Goal: Task Accomplishment & Management: Use online tool/utility

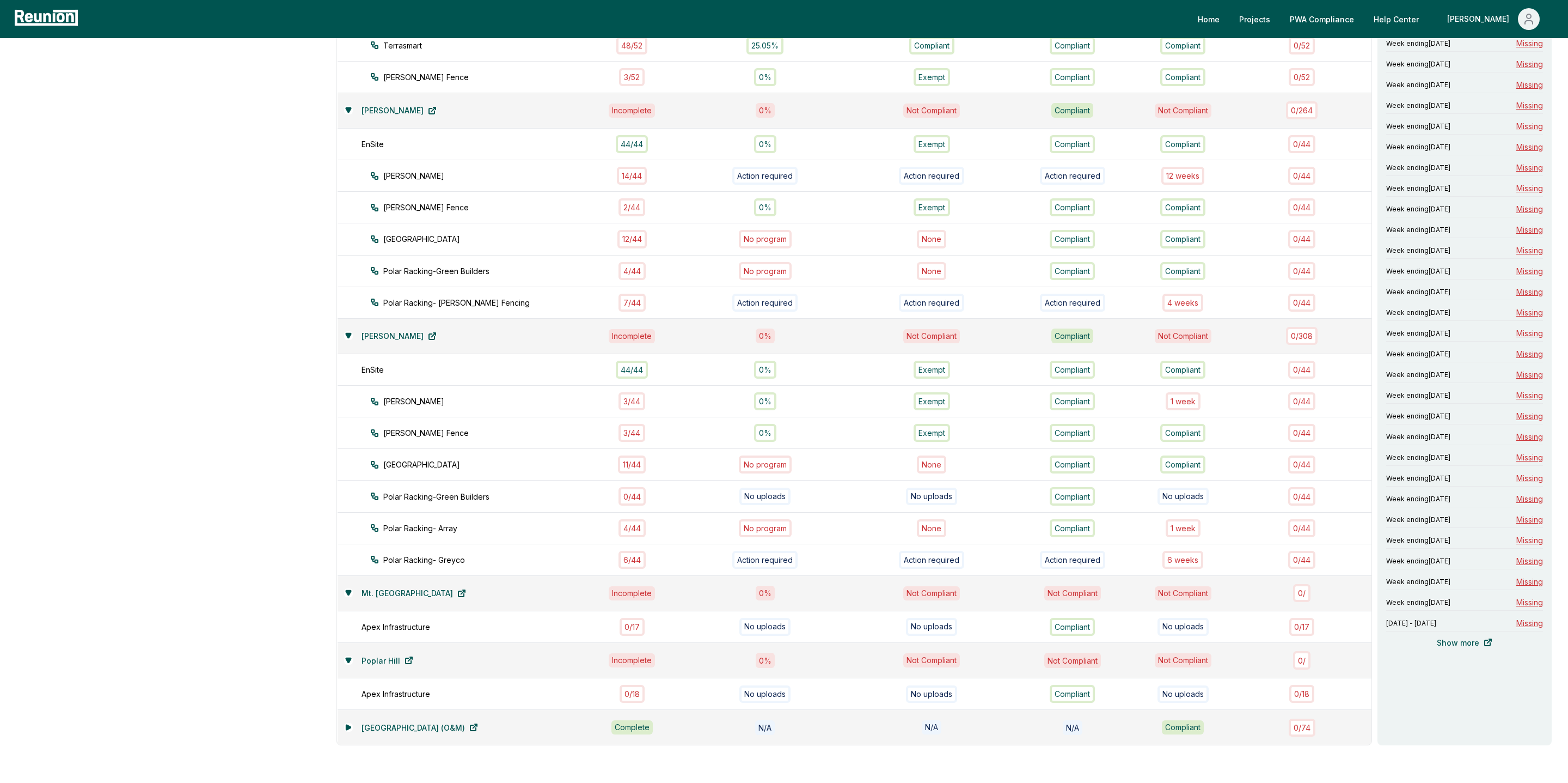
scroll to position [585, 0]
click at [639, 389] on div "3 / 44" at bounding box center [632, 398] width 27 height 18
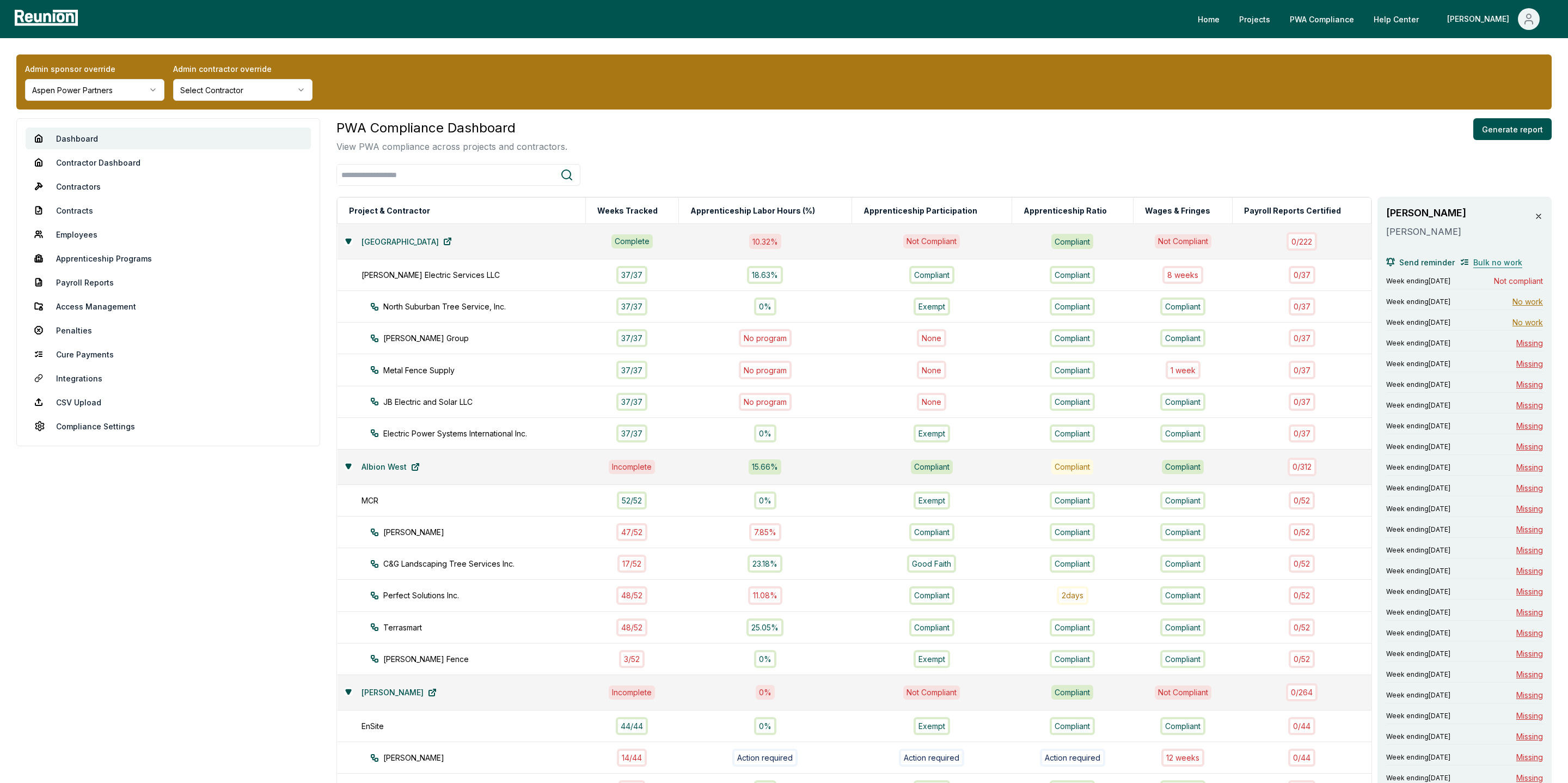
click at [1498, 262] on span "Bulk no work" at bounding box center [1497, 262] width 49 height 11
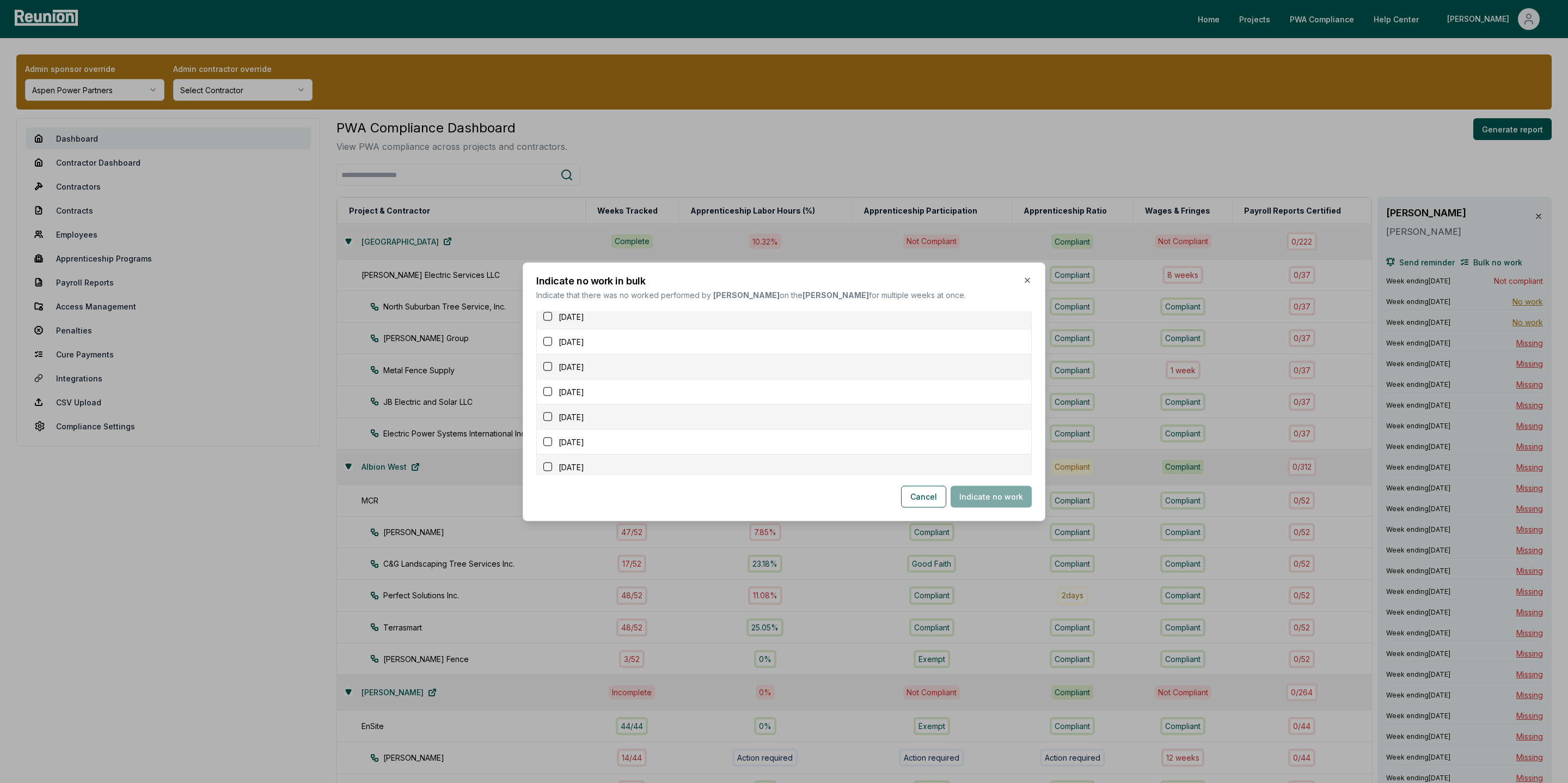
scroll to position [231, 0]
click at [546, 412] on button "button" at bounding box center [548, 412] width 9 height 9
click at [550, 439] on button "button" at bounding box center [548, 436] width 9 height 9
click at [548, 385] on button "button" at bounding box center [548, 380] width 9 height 9
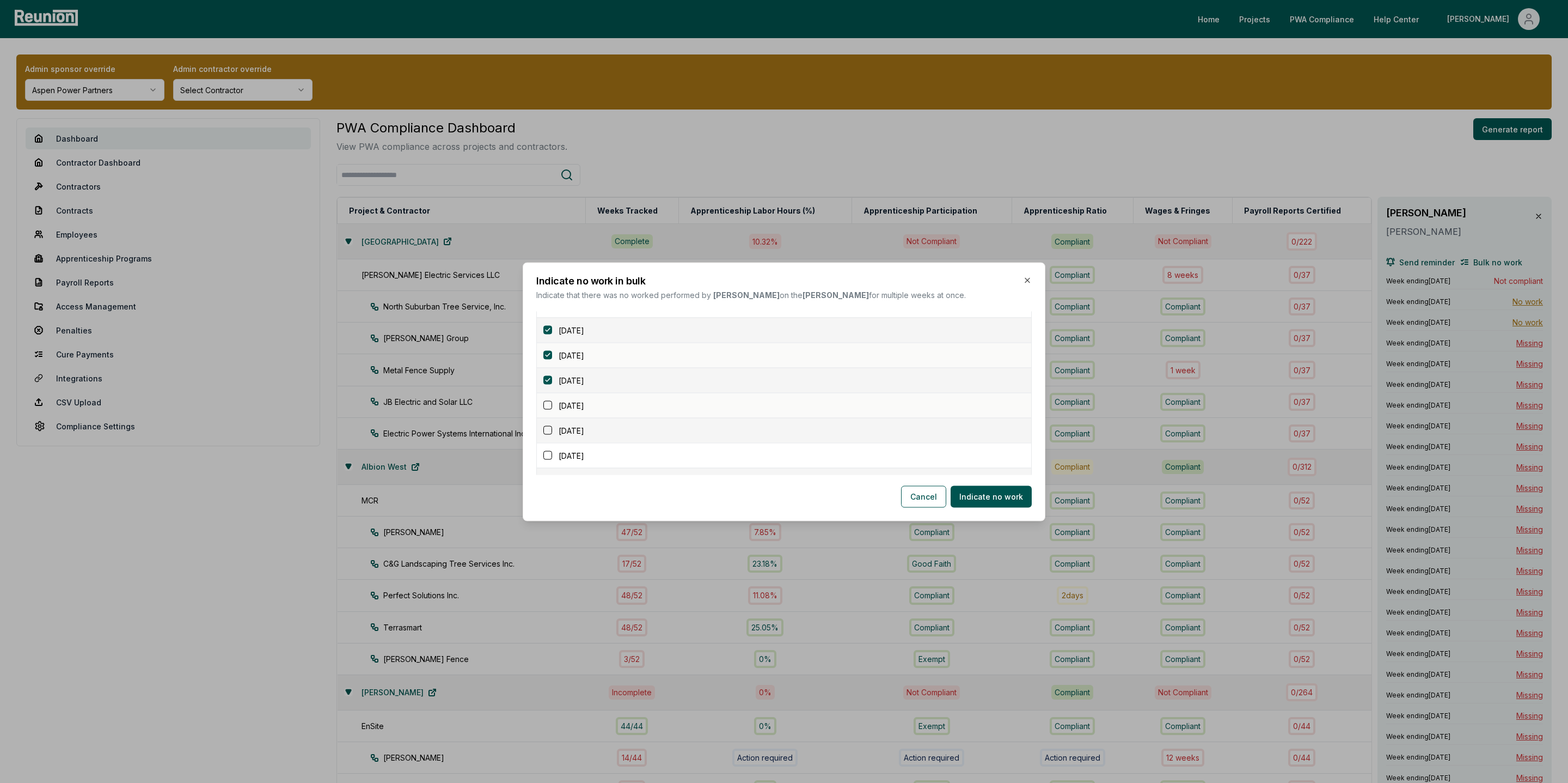
click at [545, 408] on button "button" at bounding box center [548, 406] width 9 height 9
click at [549, 463] on button "button" at bounding box center [548, 462] width 9 height 9
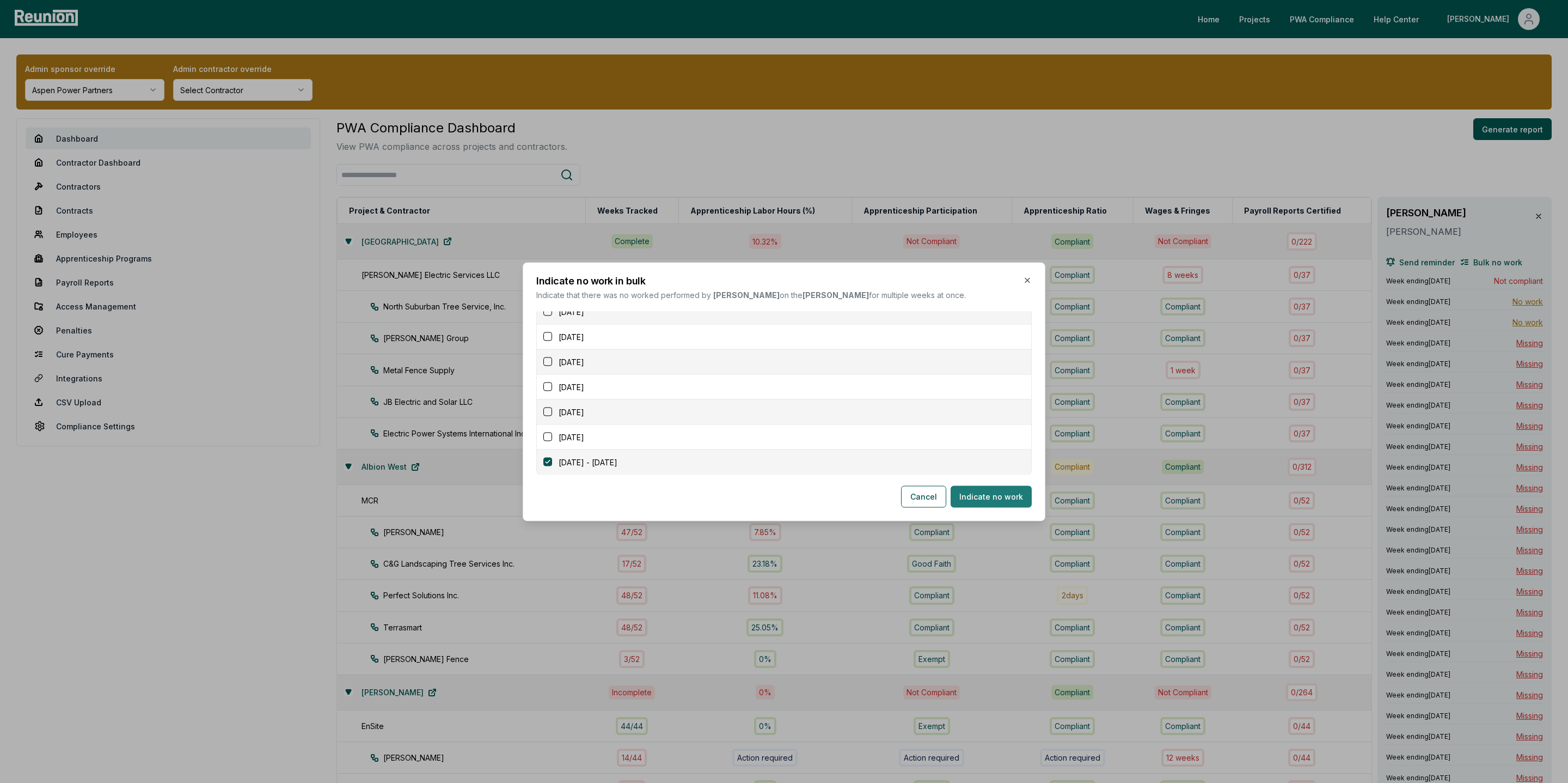
click at [992, 498] on button "Indicate no work" at bounding box center [991, 496] width 81 height 22
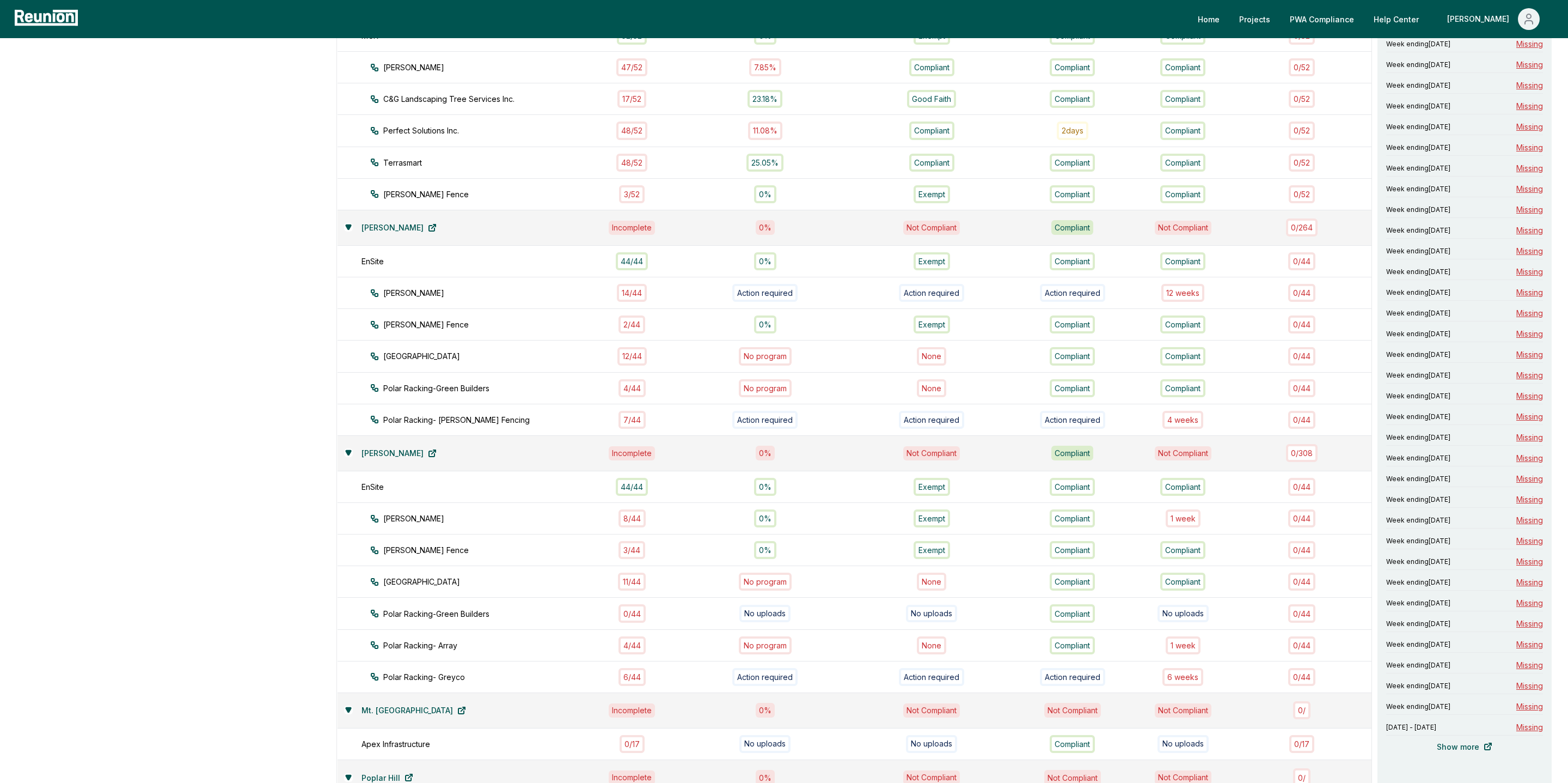
scroll to position [470, 0]
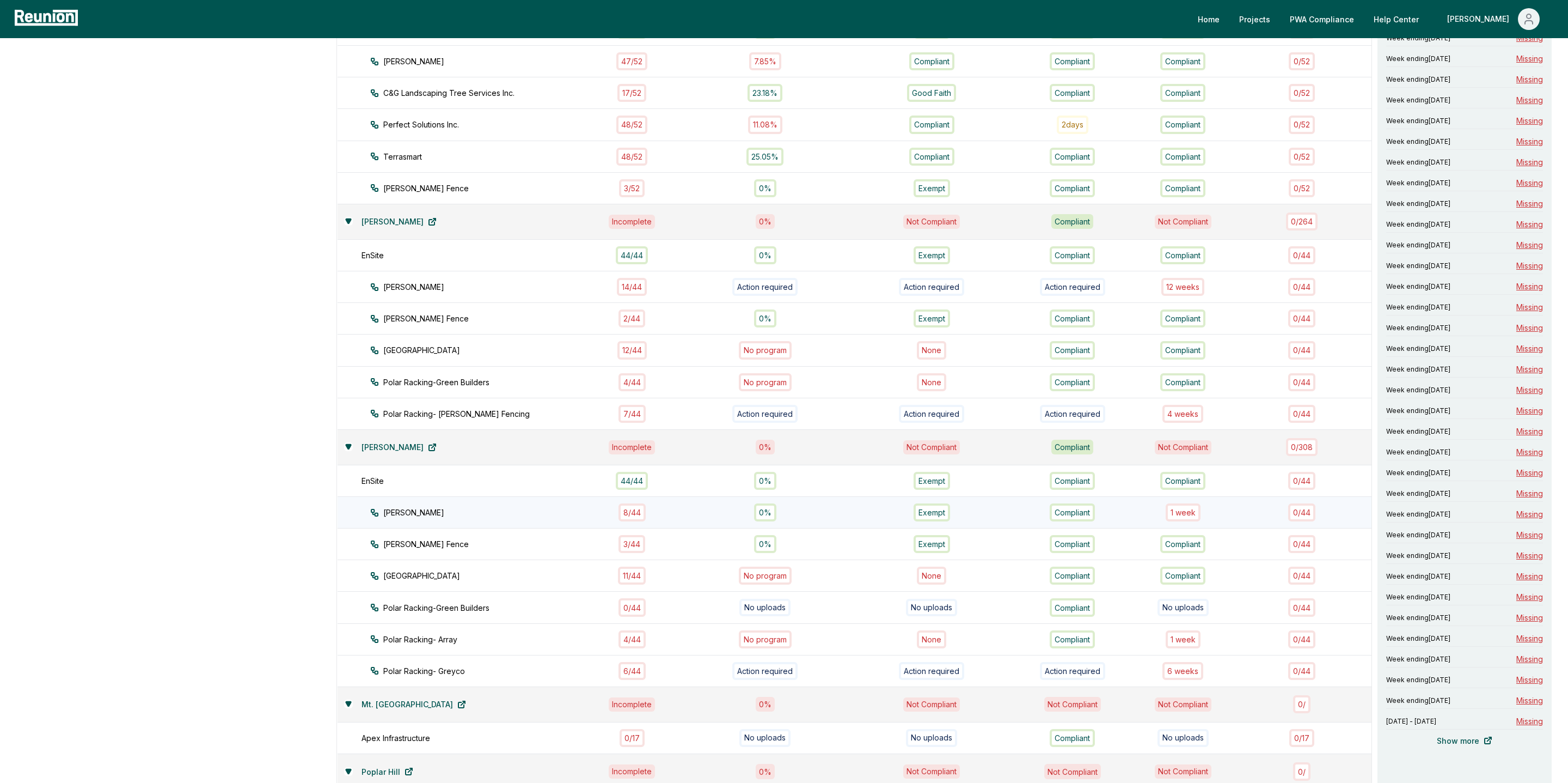
click at [637, 503] on div "8 / 44" at bounding box center [632, 512] width 27 height 18
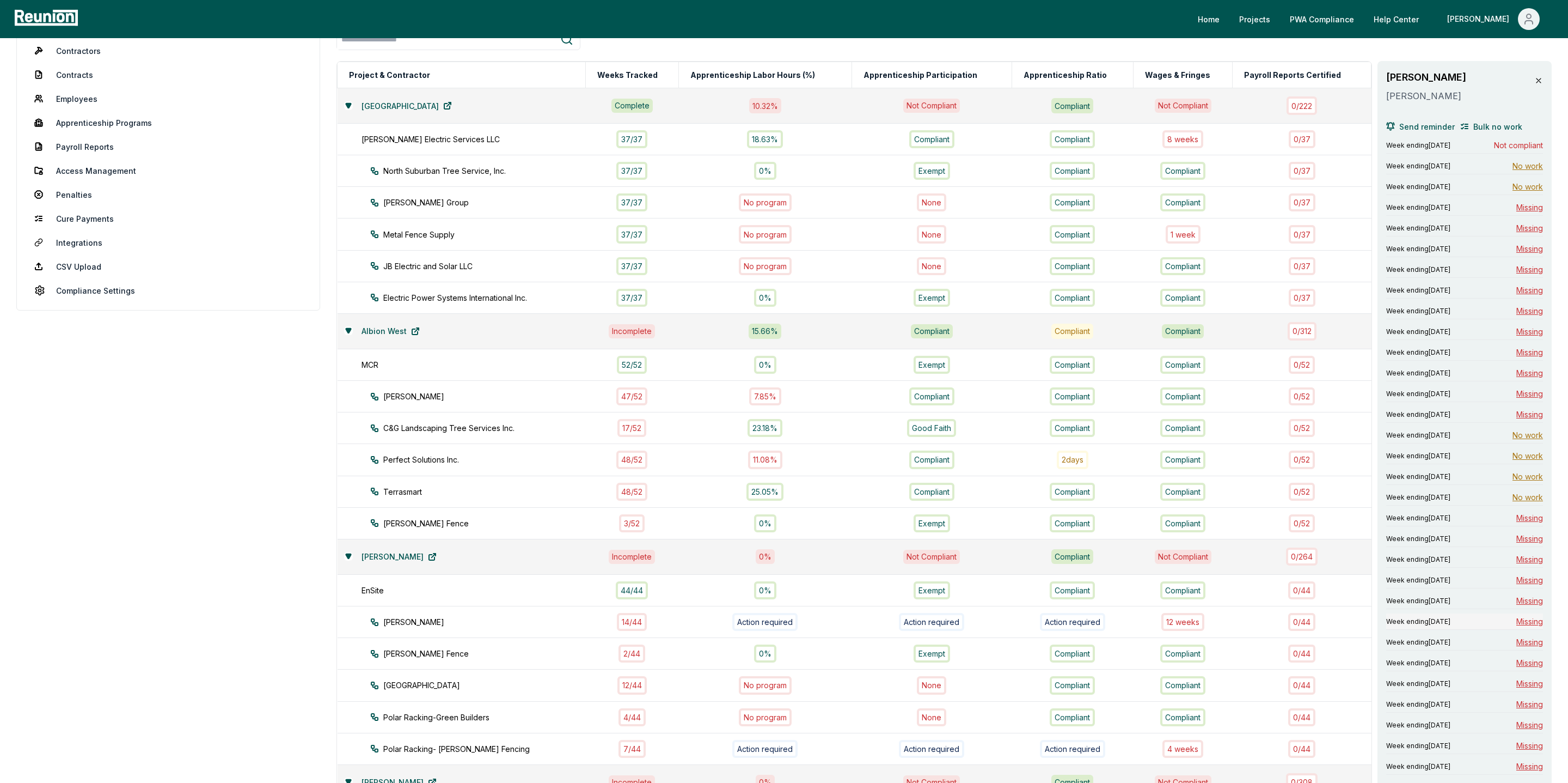
scroll to position [137, 0]
click at [1509, 140] on span "Not compliant" at bounding box center [1518, 143] width 49 height 11
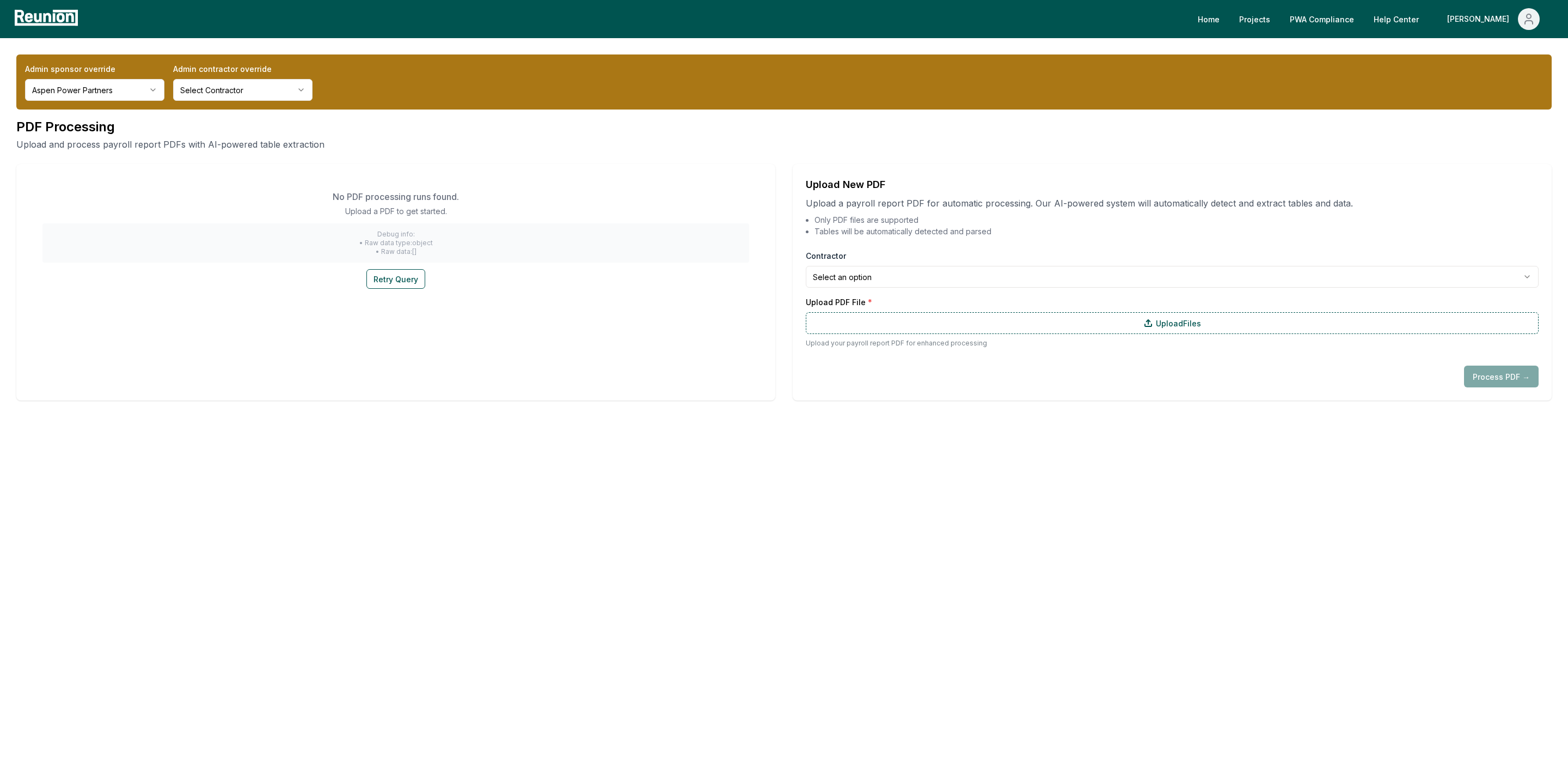
click at [885, 281] on html "**********" at bounding box center [784, 392] width 1568 height 783
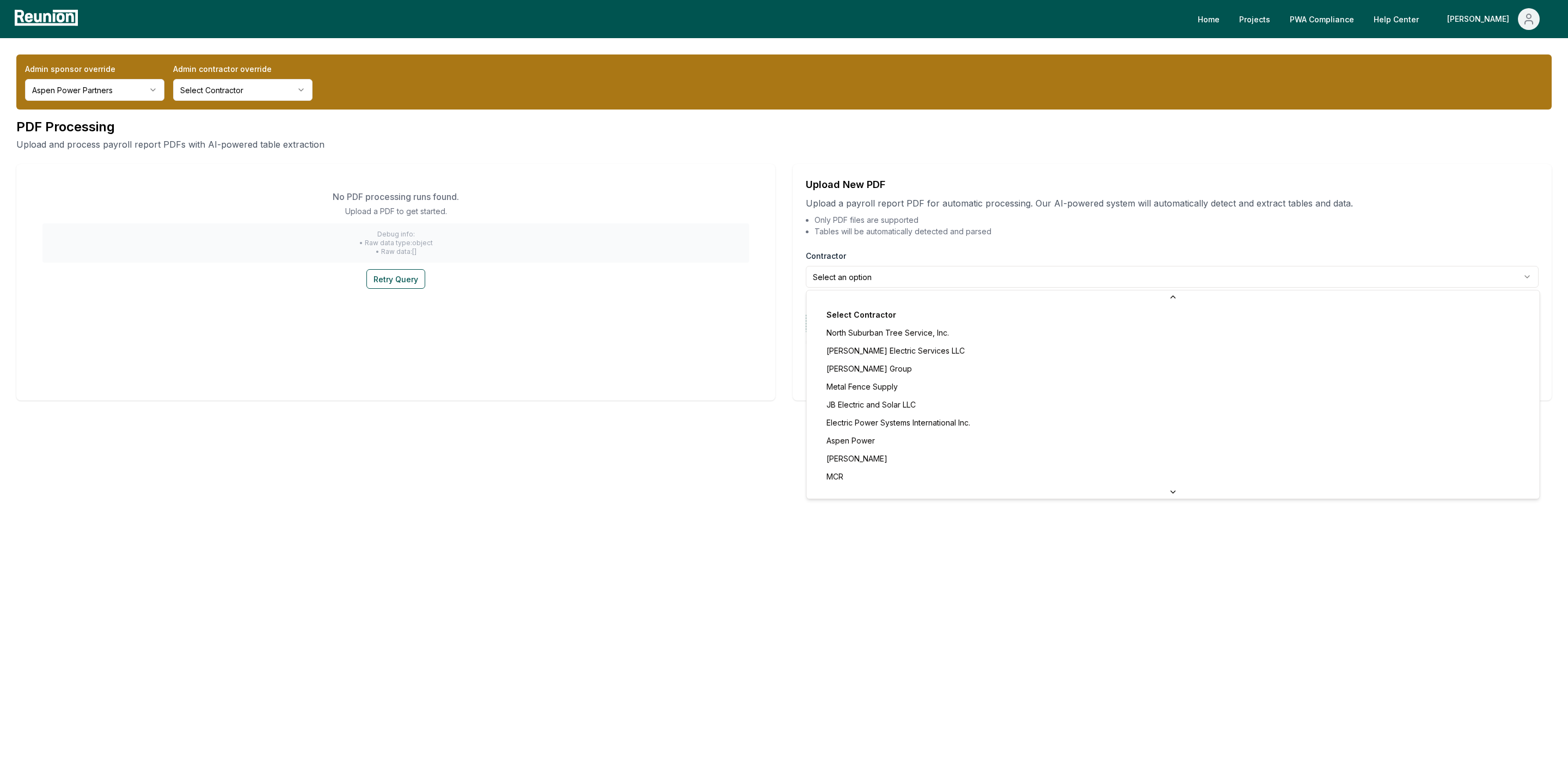
scroll to position [10, 0]
select select "**********"
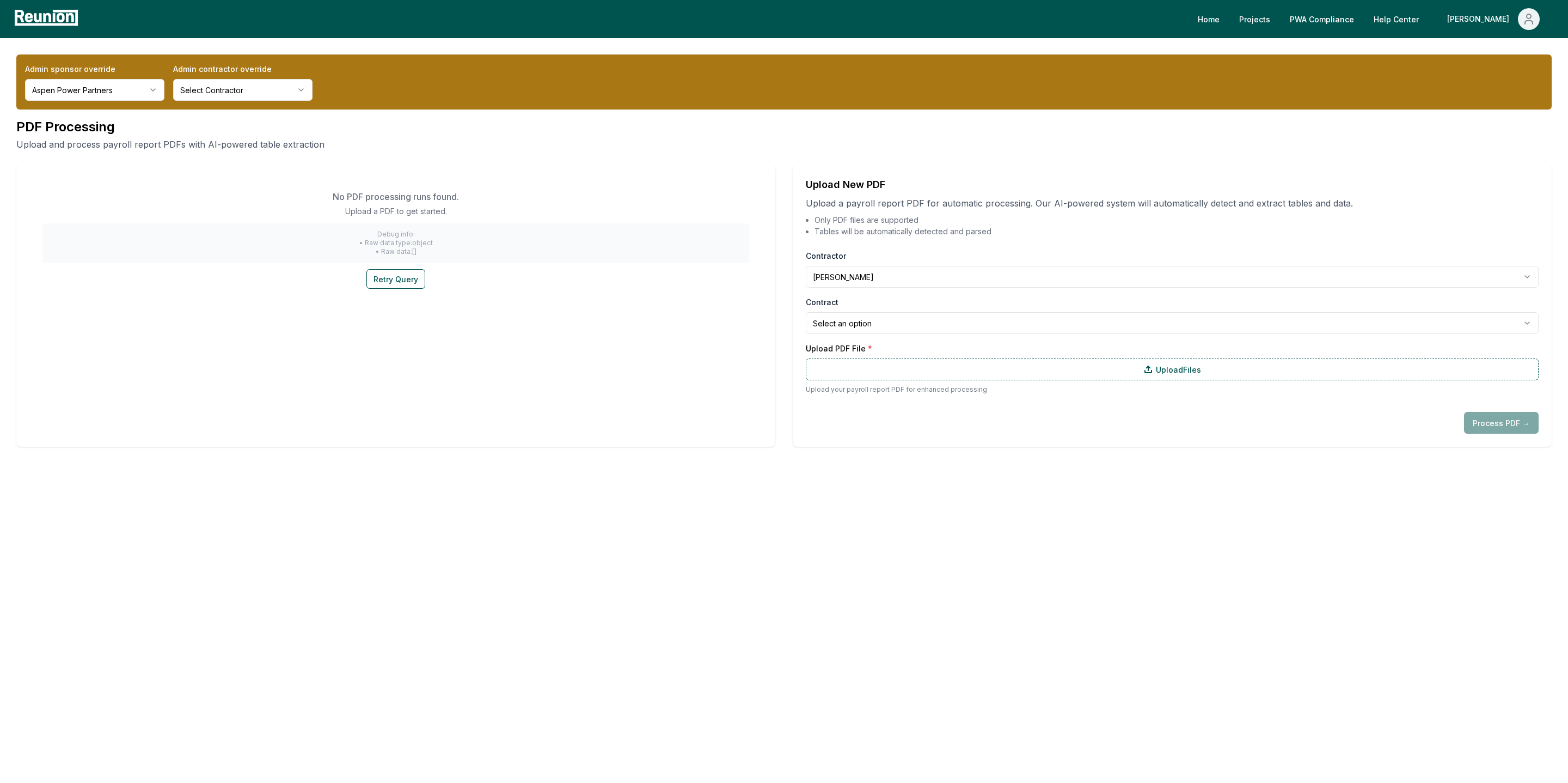
click at [866, 310] on div "**********" at bounding box center [1172, 315] width 733 height 38
click at [866, 316] on html "**********" at bounding box center [784, 392] width 1568 height 783
select select "**********"
click at [974, 369] on label "Upload Files" at bounding box center [1172, 369] width 733 height 22
click at [0, 0] on input "Upload Files" at bounding box center [0, 0] width 0 height 0
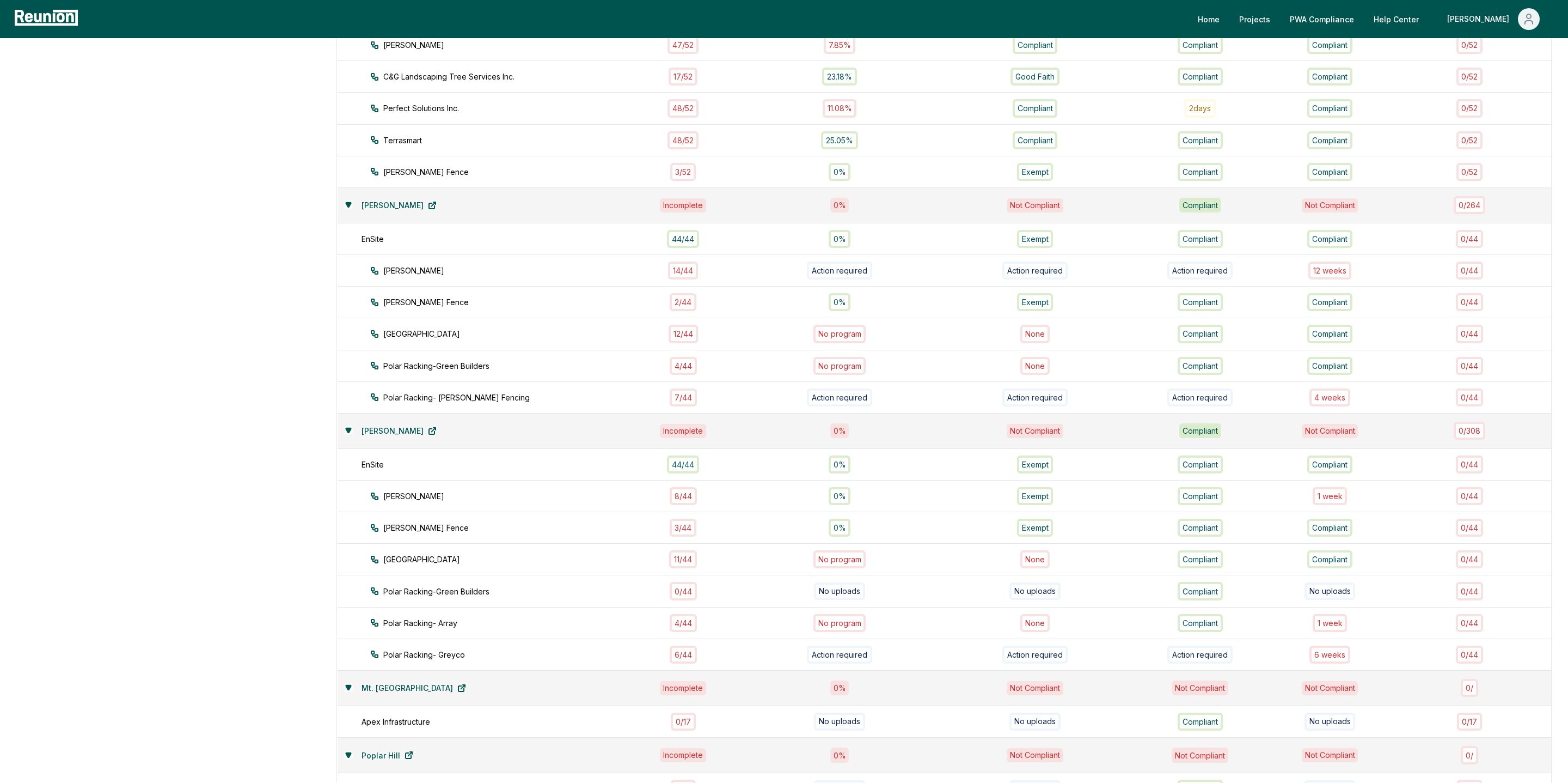
scroll to position [492, 0]
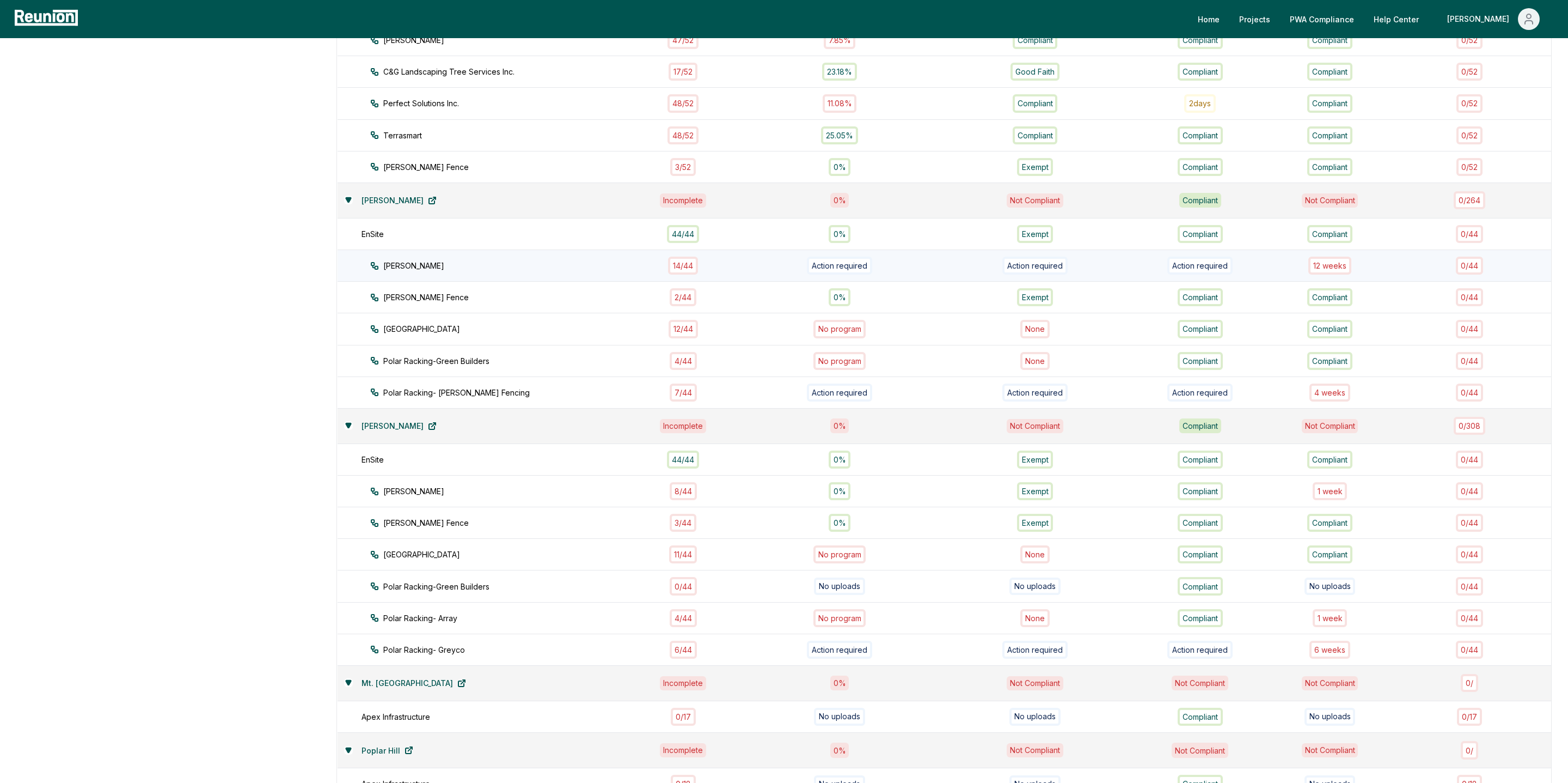
click at [688, 260] on div "14 / 44" at bounding box center [683, 266] width 30 height 18
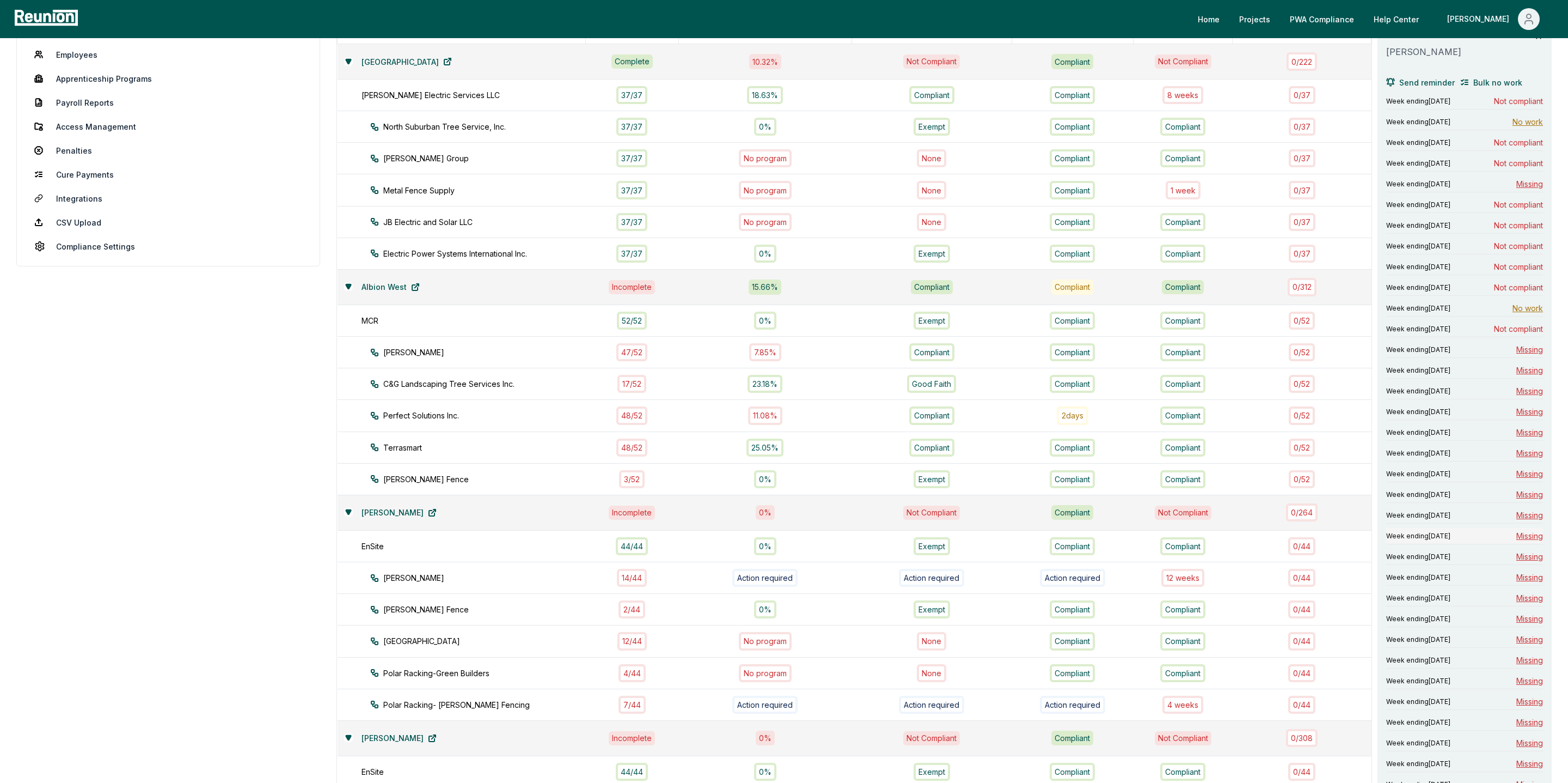
scroll to position [182, 0]
click at [1486, 84] on span "Bulk no work" at bounding box center [1497, 80] width 49 height 11
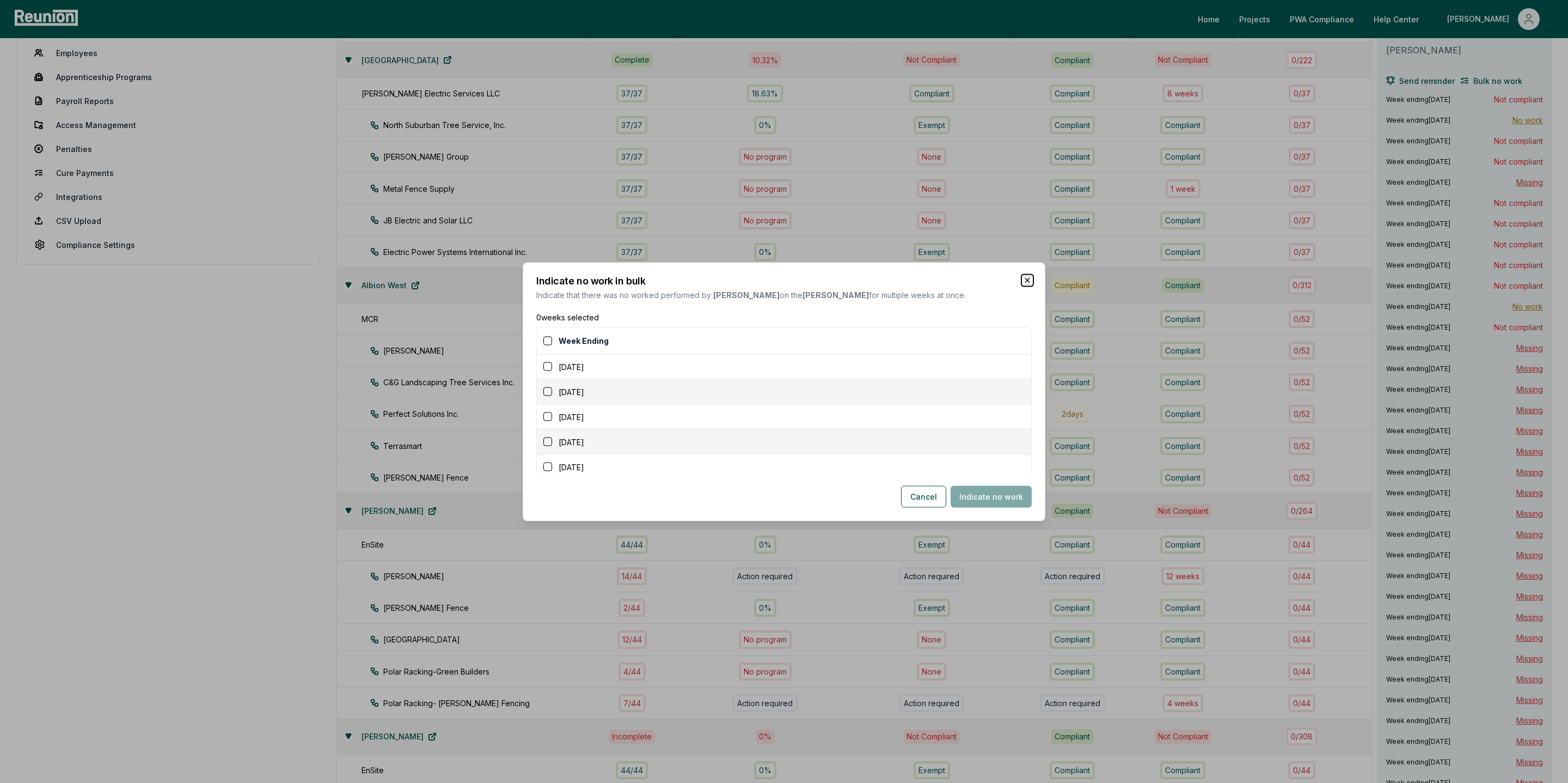
click at [1025, 284] on icon "button" at bounding box center [1028, 280] width 9 height 9
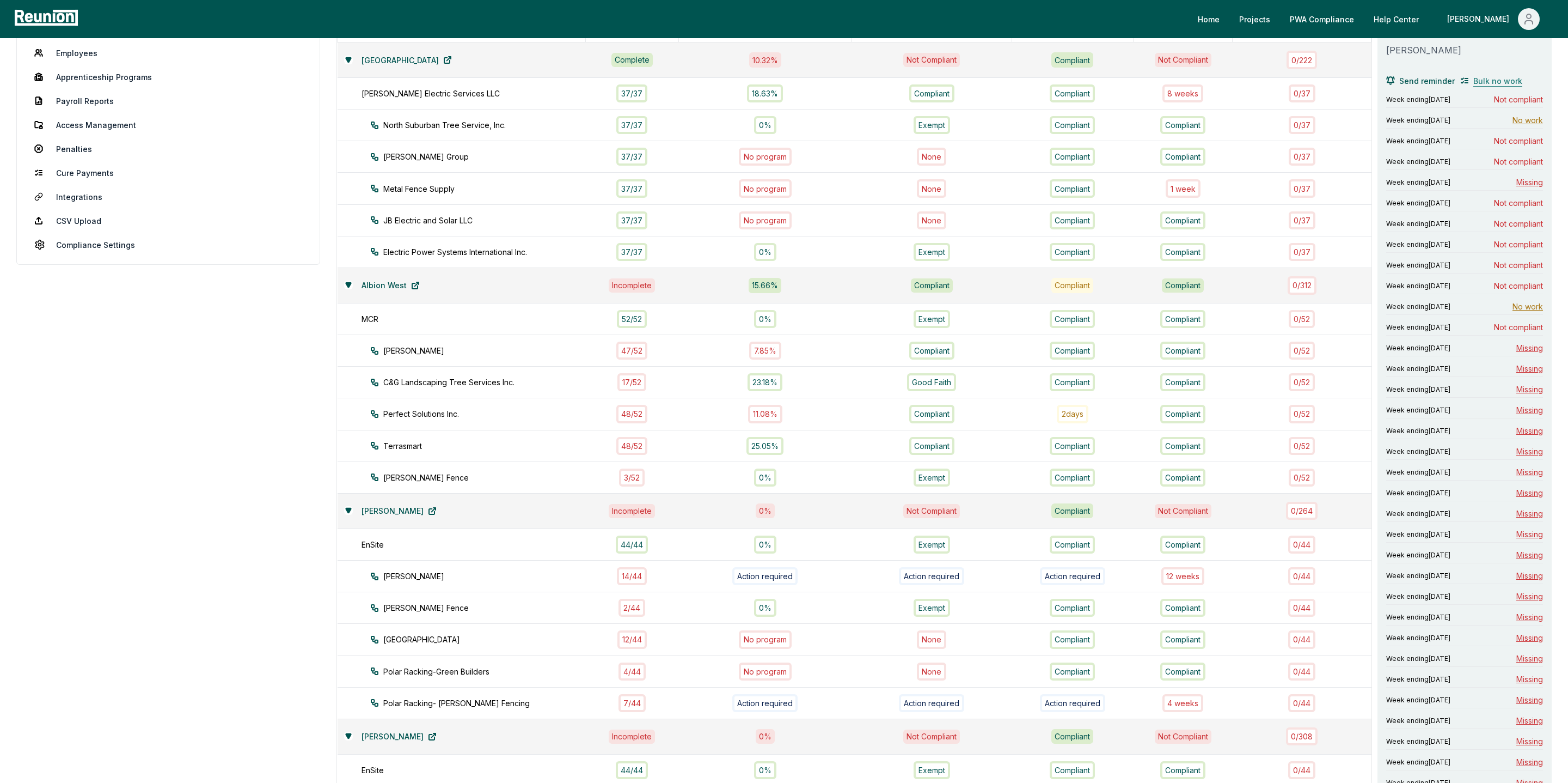
click at [1484, 77] on span "Bulk no work" at bounding box center [1497, 80] width 49 height 11
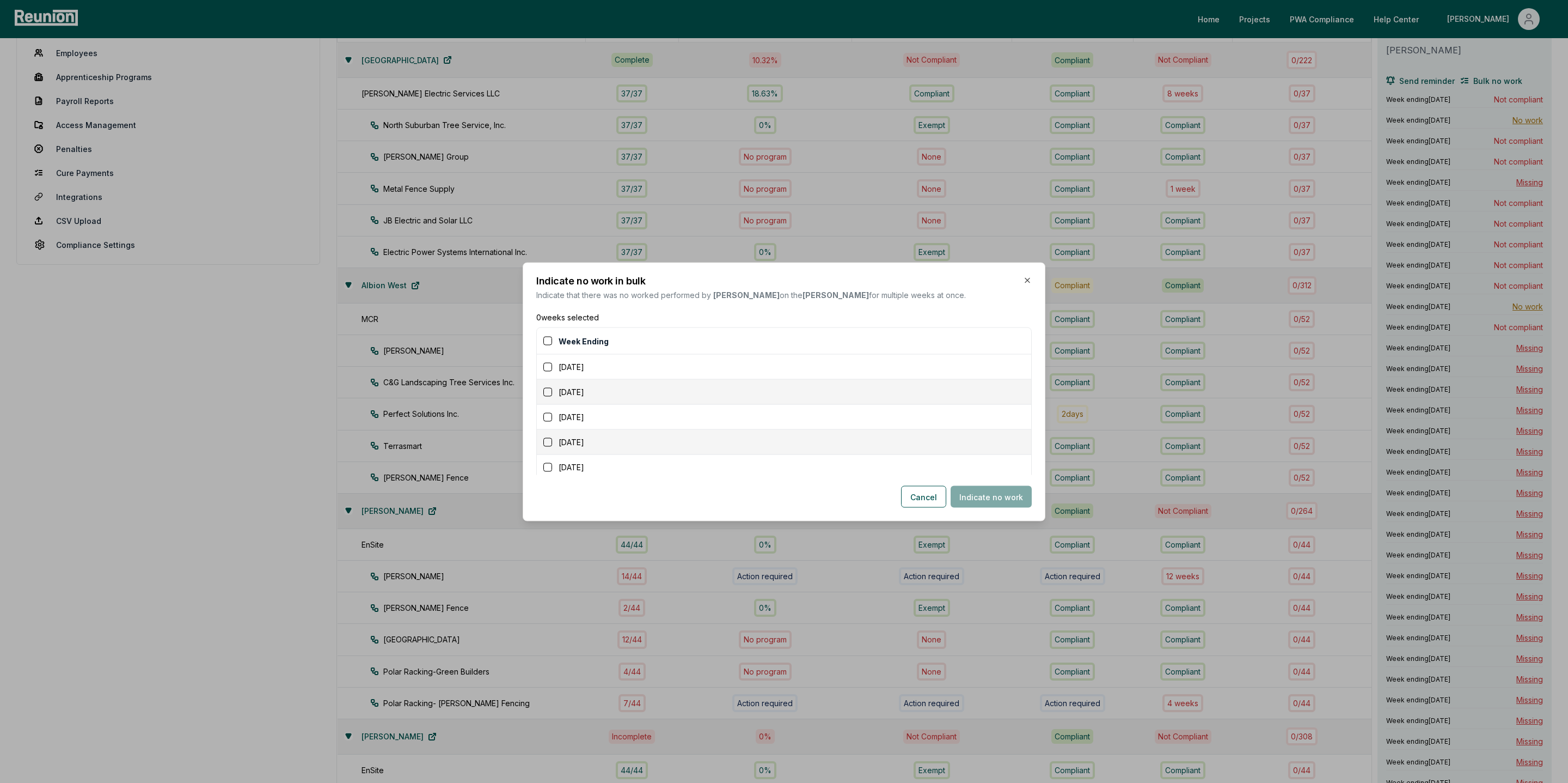
click at [547, 394] on button "button" at bounding box center [548, 392] width 9 height 9
click at [549, 453] on button "button" at bounding box center [548, 452] width 9 height 9
click at [554, 457] on div "May 25, 2025" at bounding box center [787, 453] width 488 height 11
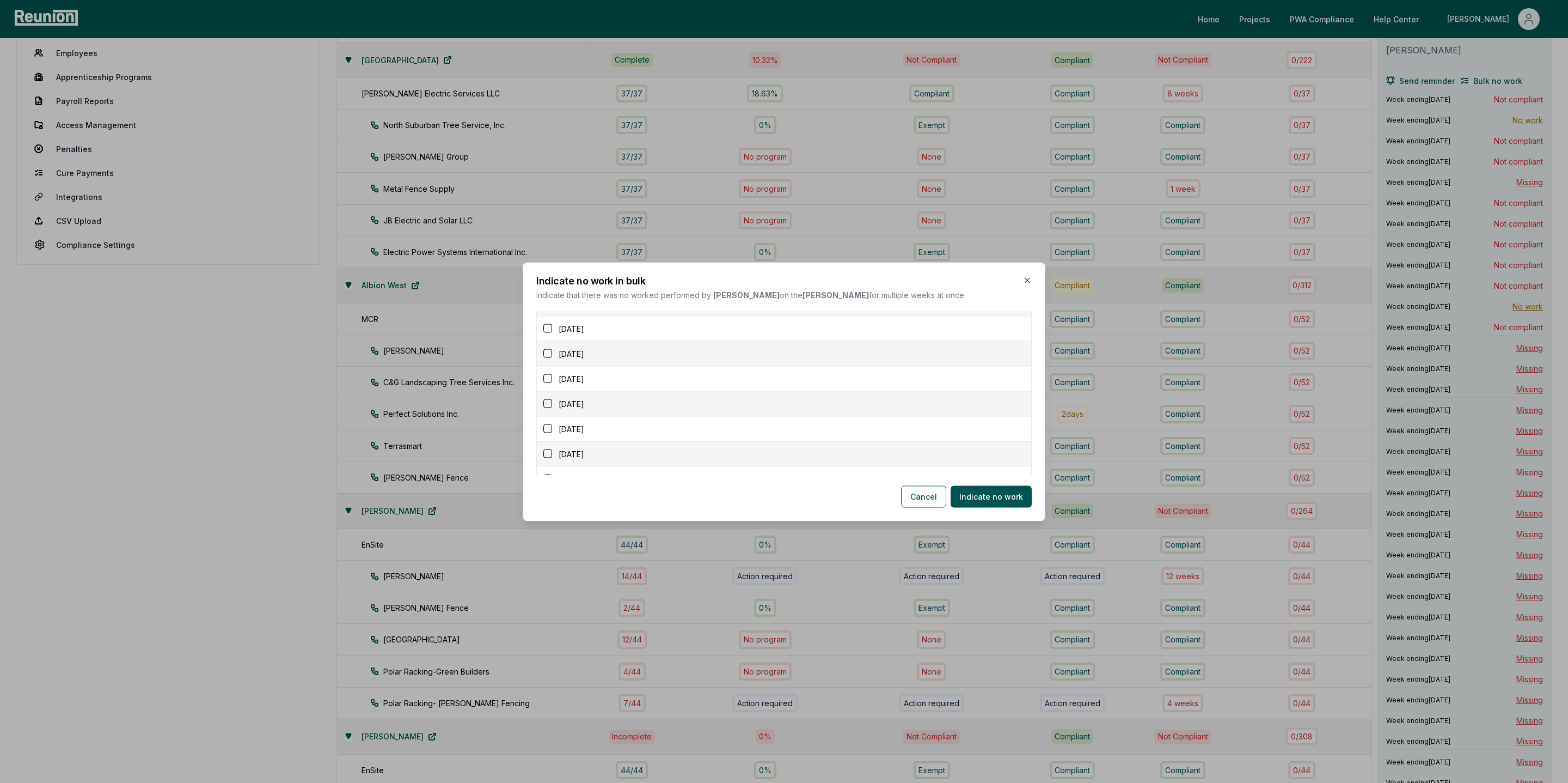
click at [548, 458] on button "button" at bounding box center [548, 454] width 9 height 9
click at [989, 499] on button "Indicate no work" at bounding box center [991, 496] width 81 height 22
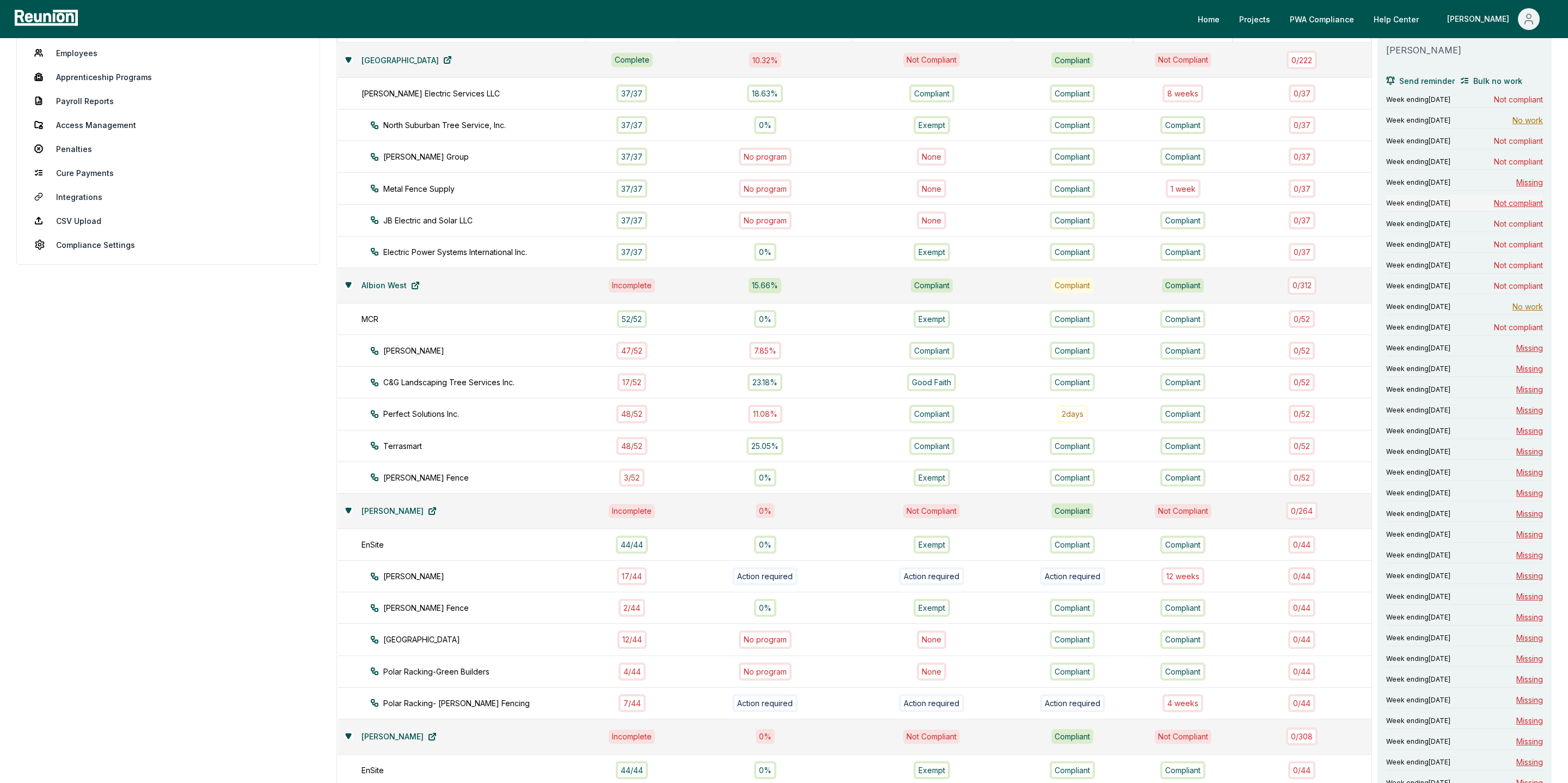
click at [1516, 206] on span "Not compliant" at bounding box center [1518, 202] width 49 height 11
